Goal: Task Accomplishment & Management: Manage account settings

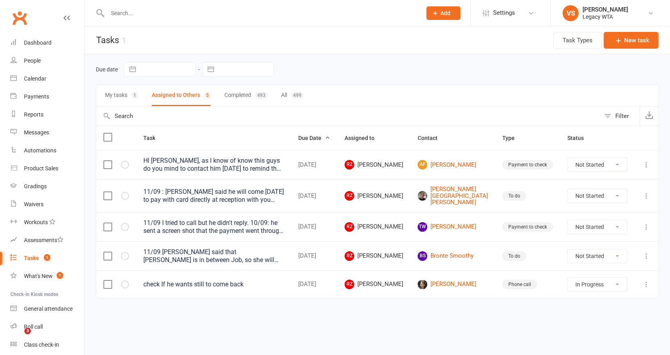
select select "started"
click at [171, 9] on input "text" at bounding box center [260, 13] width 311 height 11
type input "simone"
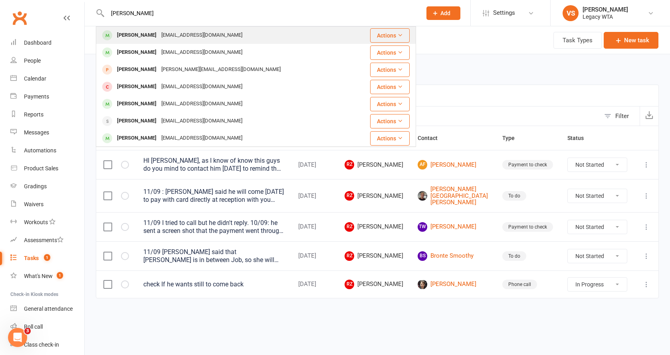
click at [175, 37] on div "simonezanatta@yahoo.com.au" at bounding box center [202, 36] width 86 height 12
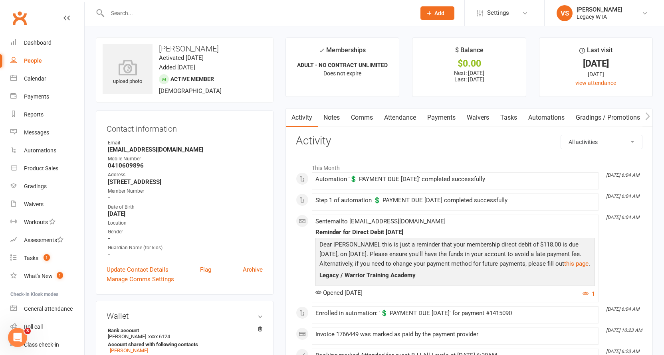
click at [133, 12] on input "text" at bounding box center [257, 13] width 305 height 11
type input "simone"
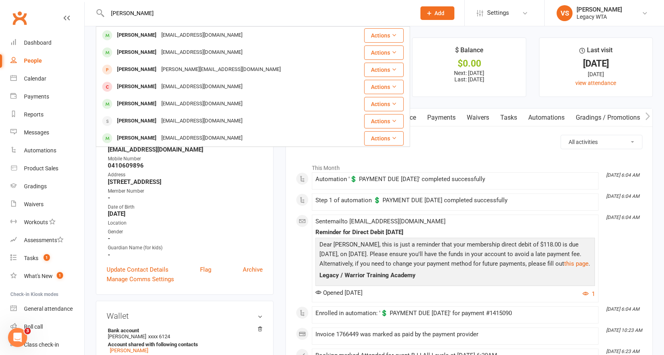
click at [127, 54] on div "Simone Schiavoni" at bounding box center [137, 53] width 44 height 12
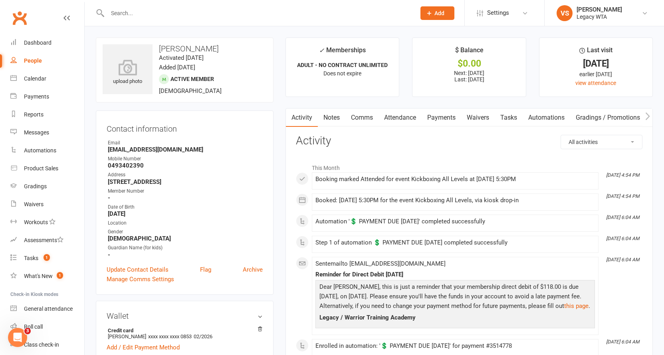
click at [438, 119] on link "Payments" at bounding box center [442, 118] width 40 height 18
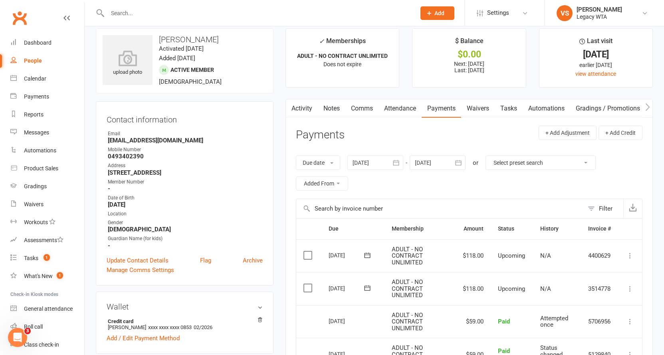
scroll to position [27, 0]
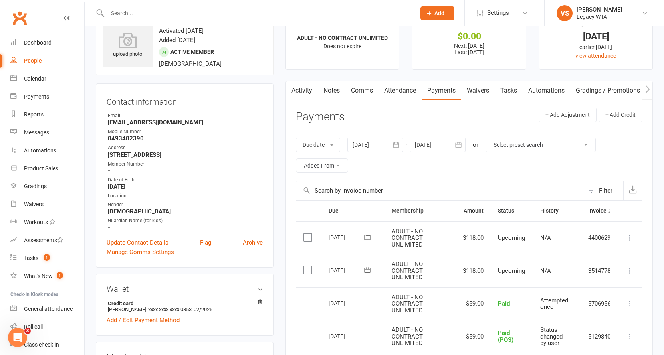
click at [628, 269] on icon at bounding box center [630, 271] width 8 height 8
click at [602, 304] on link "Mark as Paid (POS)" at bounding box center [587, 303] width 94 height 16
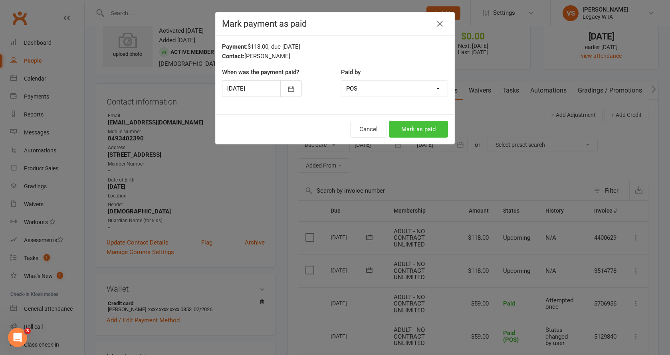
click at [422, 132] on button "Mark as paid" at bounding box center [418, 129] width 59 height 17
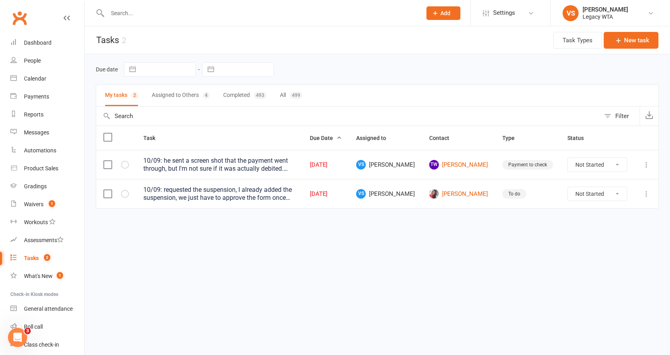
scroll to position [29, 0]
